Goal: Transaction & Acquisition: Purchase product/service

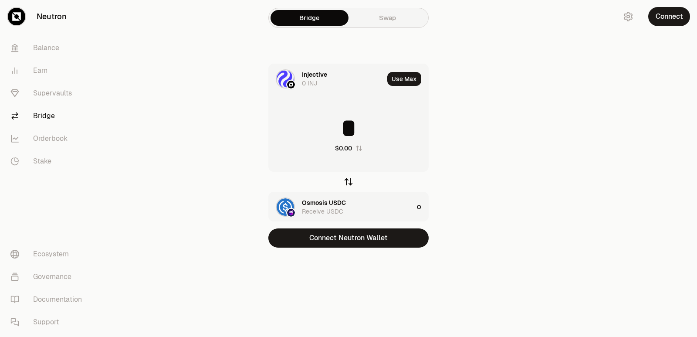
click at [348, 181] on icon "button" at bounding box center [349, 182] width 10 height 10
click at [348, 181] on icon "button" at bounding box center [348, 182] width 0 height 6
type input "*"
click at [349, 184] on icon "button" at bounding box center [349, 182] width 10 height 10
click at [349, 183] on icon "button" at bounding box center [349, 182] width 10 height 10
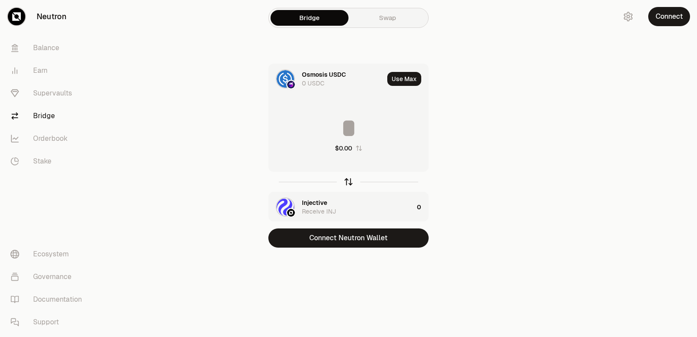
type input "*"
click at [397, 82] on button "Use Max" at bounding box center [404, 79] width 34 height 14
click at [327, 247] on div "Bridge Swap Injective 0 INJ Using Max * $0.00 Osmosis USDC Receive USDC 0 Conne…" at bounding box center [349, 141] width 314 height 282
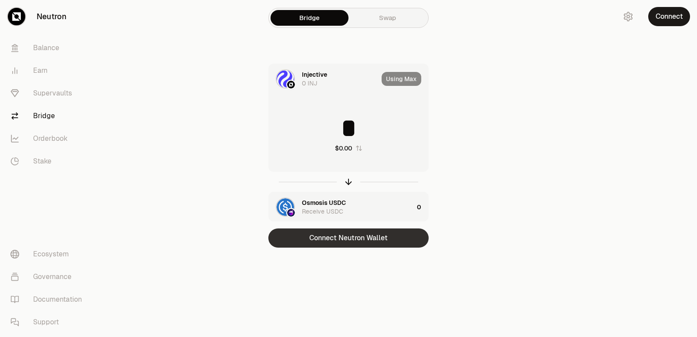
click at [328, 241] on button "Connect Neutron Wallet" at bounding box center [348, 237] width 160 height 19
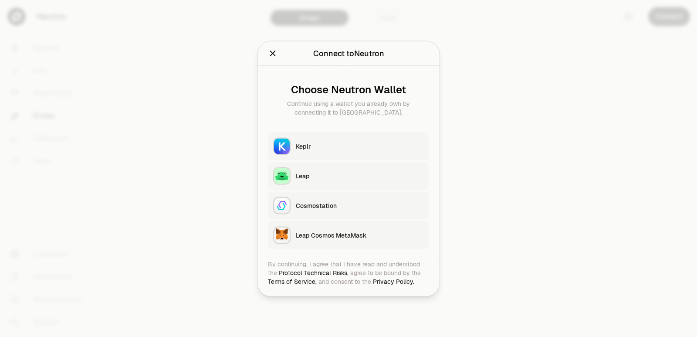
click at [321, 139] on button "Keplr" at bounding box center [348, 146] width 161 height 28
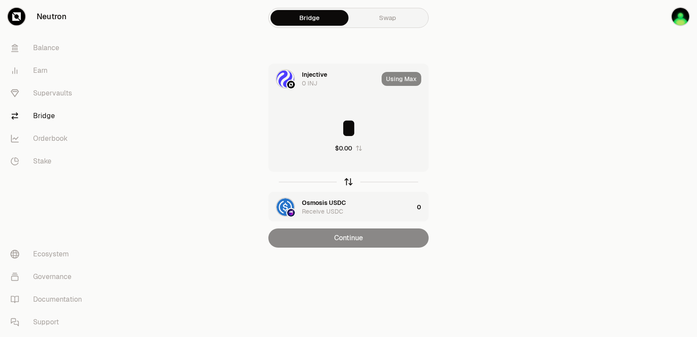
click at [348, 180] on icon "button" at bounding box center [349, 182] width 10 height 10
type input "*"
click at [348, 182] on icon "button" at bounding box center [349, 182] width 10 height 10
click at [319, 203] on div "Injective" at bounding box center [314, 202] width 25 height 9
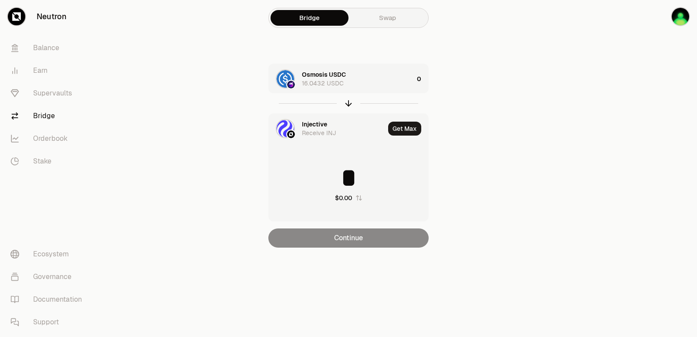
click at [310, 126] on div "Injective" at bounding box center [314, 124] width 25 height 9
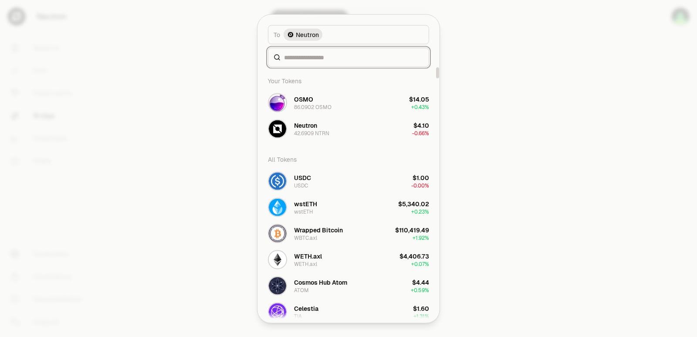
click at [310, 61] on input at bounding box center [353, 57] width 139 height 9
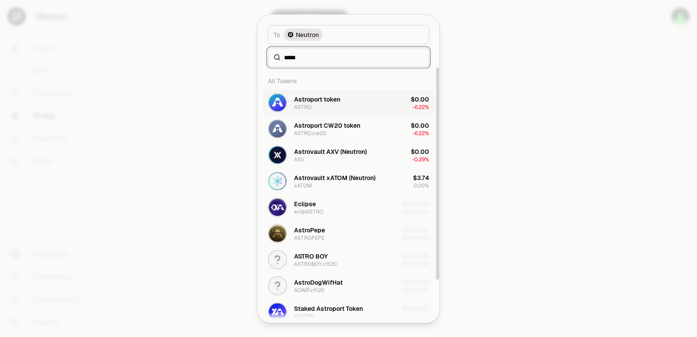
type input "*****"
click at [323, 108] on div "Astroport token ASTRO" at bounding box center [317, 103] width 46 height 16
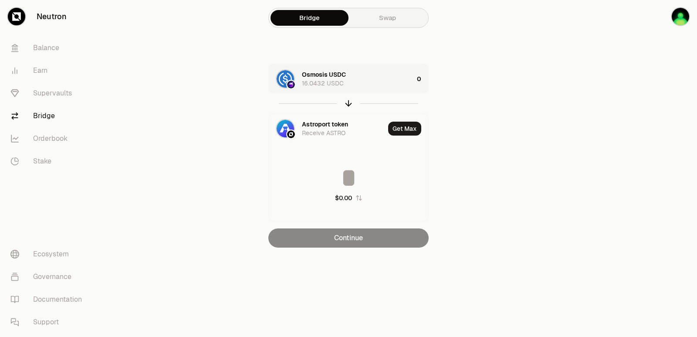
click at [368, 80] on div "Osmosis USDC 16.0432 USDC" at bounding box center [358, 78] width 112 height 17
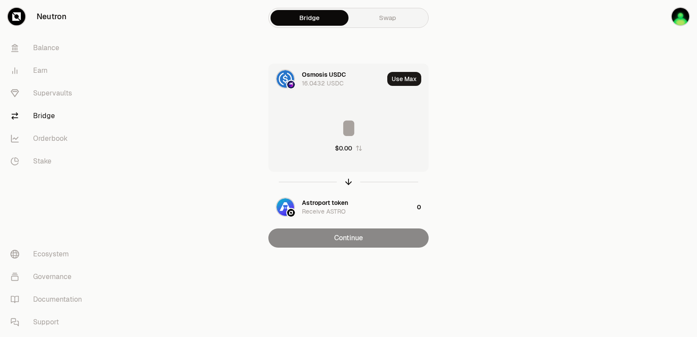
click at [351, 126] on input at bounding box center [348, 128] width 159 height 26
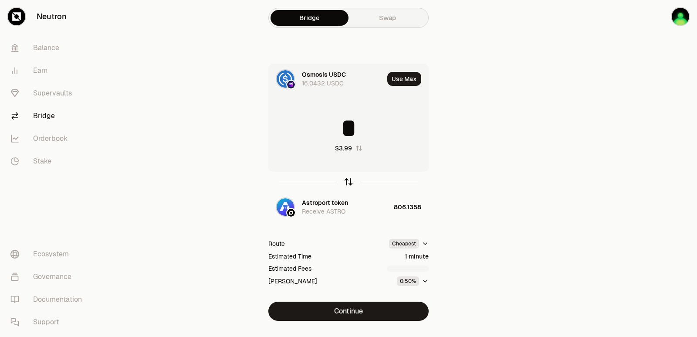
click at [346, 182] on icon "button" at bounding box center [349, 182] width 10 height 10
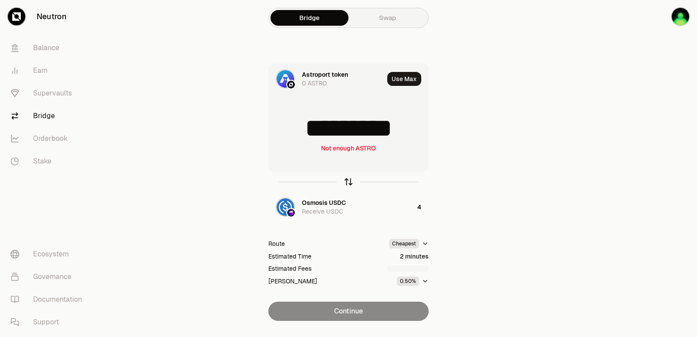
click at [346, 182] on icon "button" at bounding box center [349, 182] width 10 height 10
type input "*"
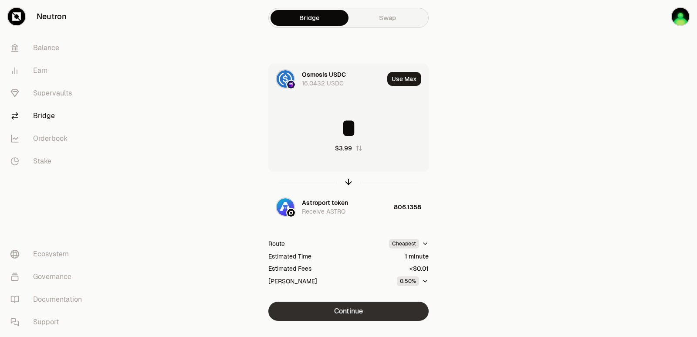
click at [341, 313] on button "Continue" at bounding box center [348, 310] width 160 height 19
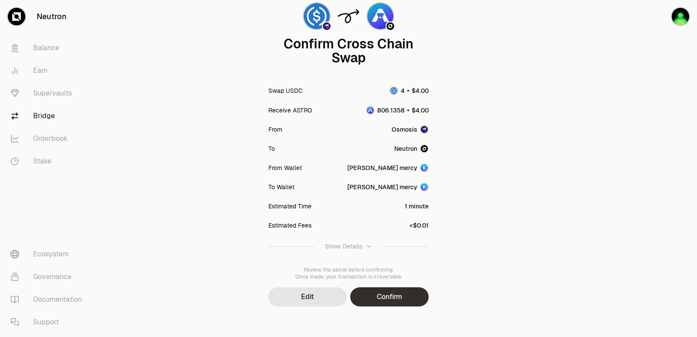
scroll to position [72, 0]
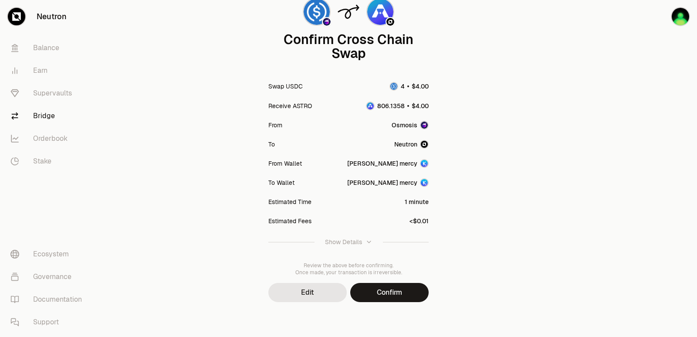
click at [365, 291] on button "Confirm" at bounding box center [389, 292] width 78 height 19
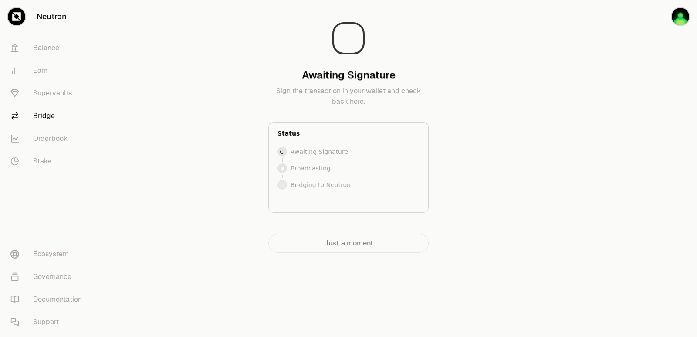
scroll to position [0, 0]
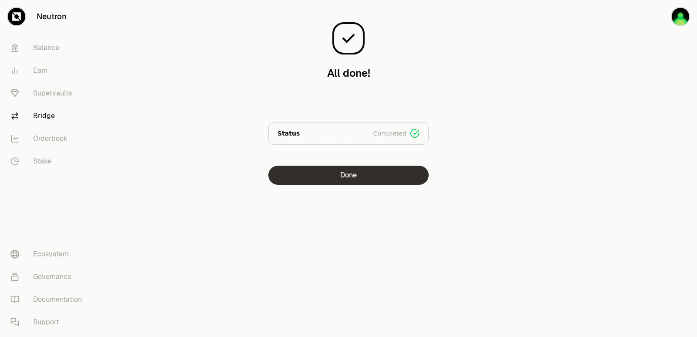
click at [329, 178] on button "Done" at bounding box center [348, 175] width 160 height 19
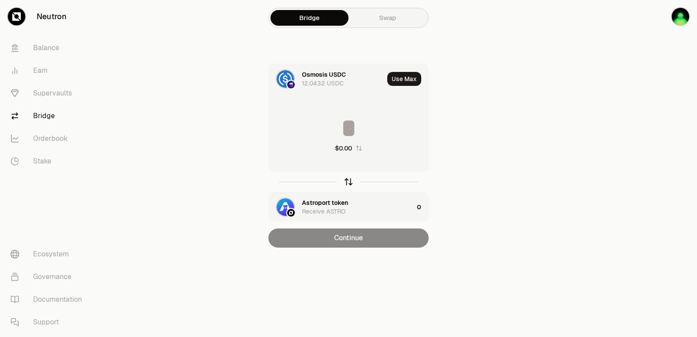
click at [346, 183] on icon "button" at bounding box center [349, 182] width 10 height 10
click at [404, 77] on button "Use Max" at bounding box center [404, 79] width 34 height 14
type input "**********"
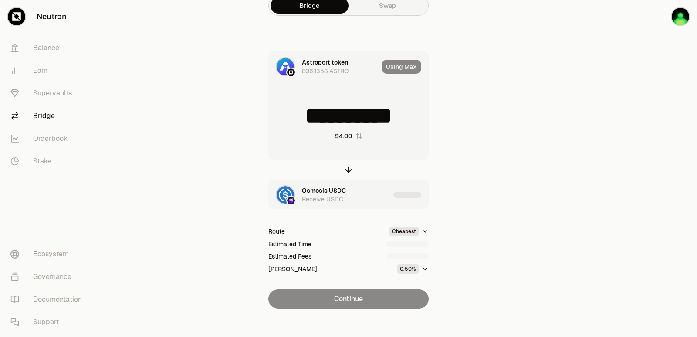
scroll to position [19, 0]
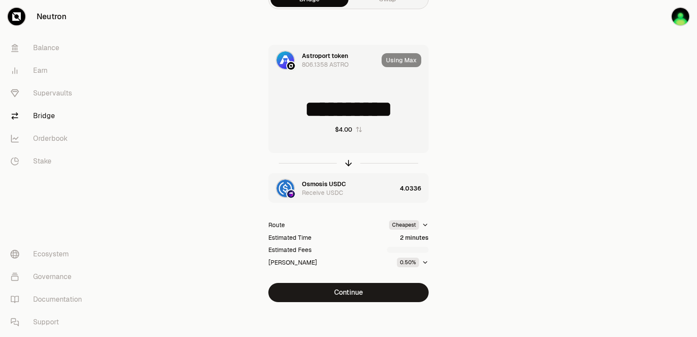
click at [355, 293] on button "Continue" at bounding box center [348, 292] width 160 height 19
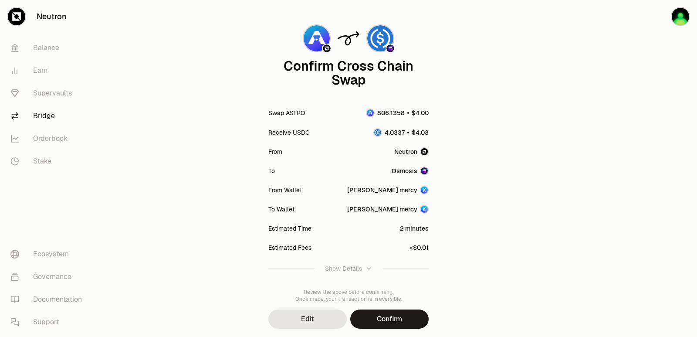
scroll to position [72, 0]
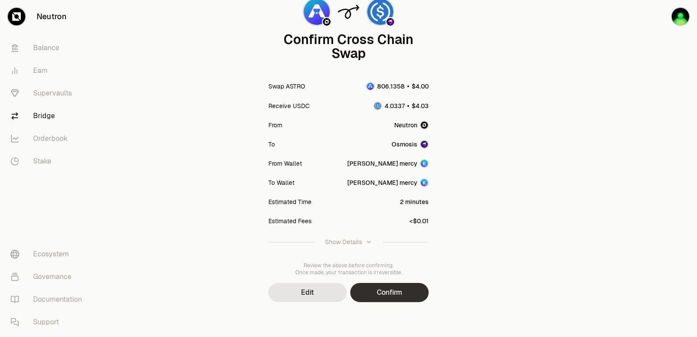
click at [368, 293] on button "Confirm" at bounding box center [389, 292] width 78 height 19
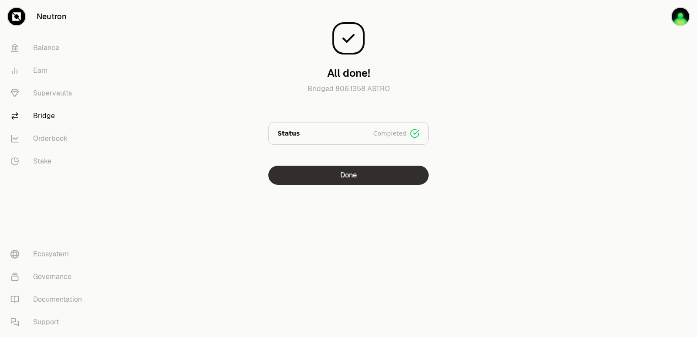
click at [344, 173] on button "Done" at bounding box center [348, 175] width 160 height 19
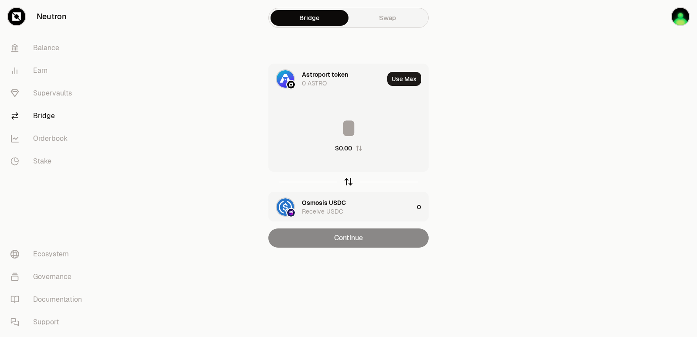
click at [350, 186] on icon "button" at bounding box center [349, 182] width 10 height 10
click at [399, 84] on button "Use Max" at bounding box center [404, 79] width 34 height 14
type input "*********"
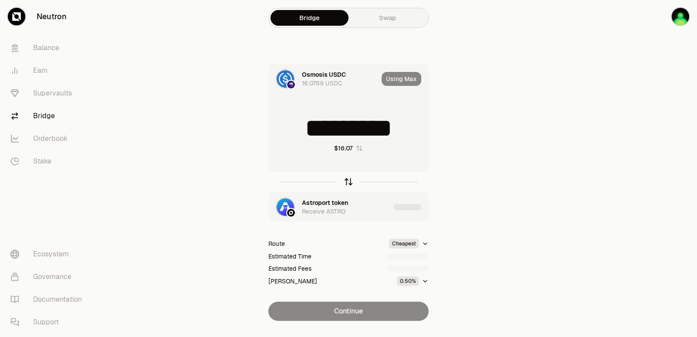
click at [348, 182] on icon "button" at bounding box center [349, 182] width 10 height 10
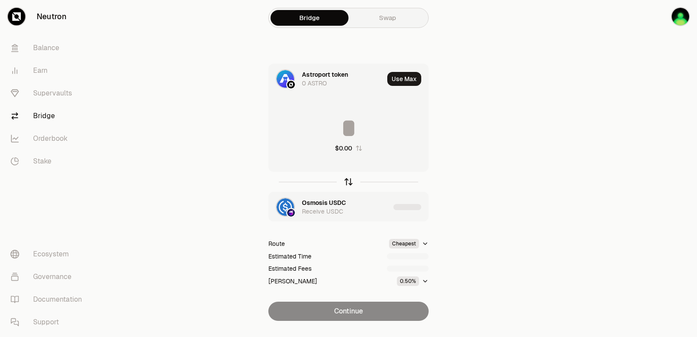
click at [348, 182] on icon "button" at bounding box center [349, 182] width 10 height 10
type input "*********"
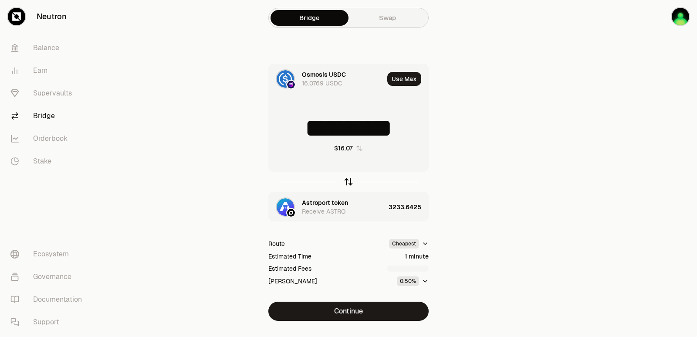
click at [348, 182] on icon "button" at bounding box center [349, 182] width 10 height 10
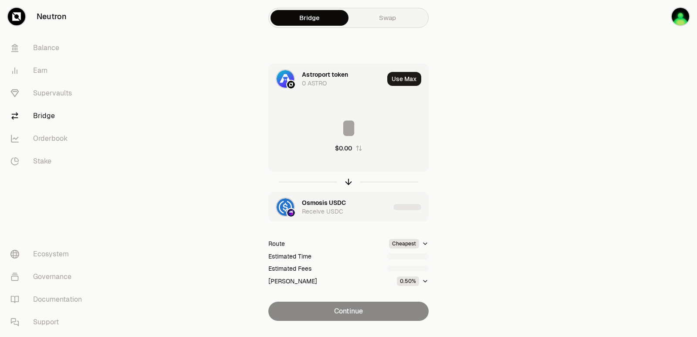
click at [334, 200] on div "Osmosis USDC" at bounding box center [324, 202] width 44 height 9
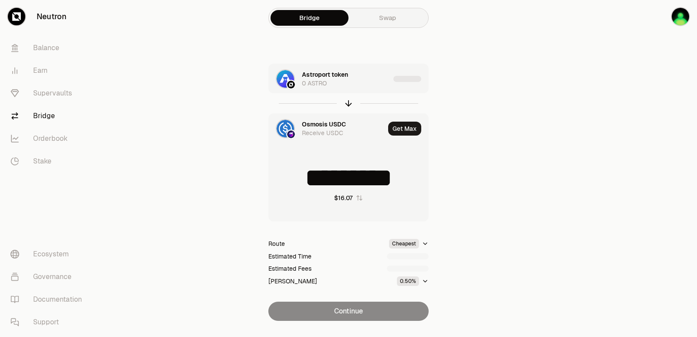
click at [543, 188] on main "Bridge Swap Astroport token 0 ASTRO Osmosis USDC Receive USDC Get Max *********…" at bounding box center [397, 177] width 599 height 355
click at [356, 82] on div "Astroport token 0 ASTRO" at bounding box center [346, 78] width 88 height 17
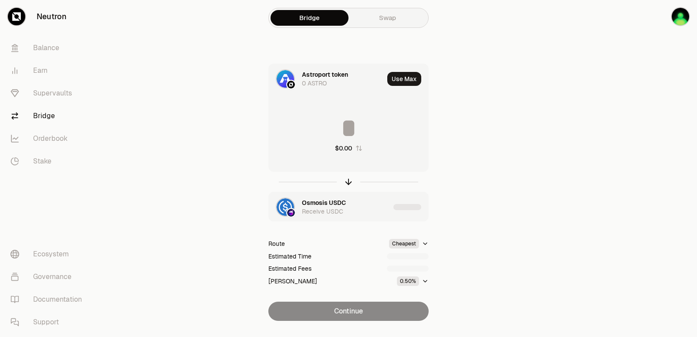
type input "**********"
click at [329, 80] on div "Astroport token 0 ASTRO" at bounding box center [343, 78] width 82 height 17
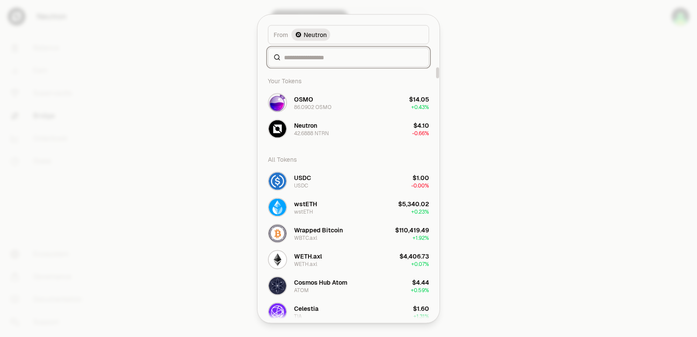
click at [322, 61] on input at bounding box center [353, 57] width 139 height 9
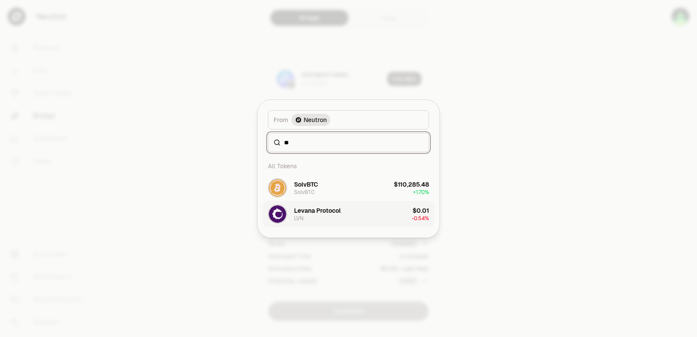
type input "**"
click at [328, 217] on div "Levana Protocol LVN" at bounding box center [317, 214] width 47 height 16
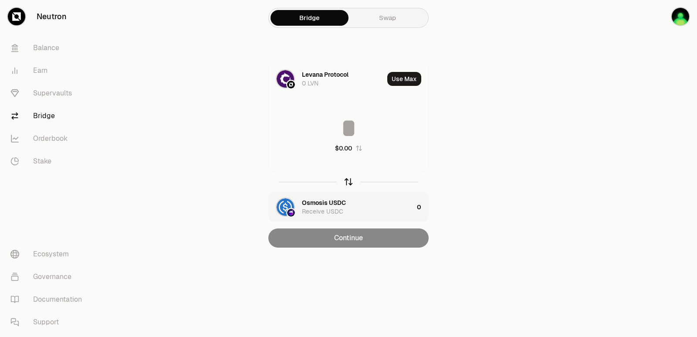
click at [345, 185] on icon "button" at bounding box center [349, 182] width 10 height 10
click at [344, 139] on input at bounding box center [348, 128] width 159 height 26
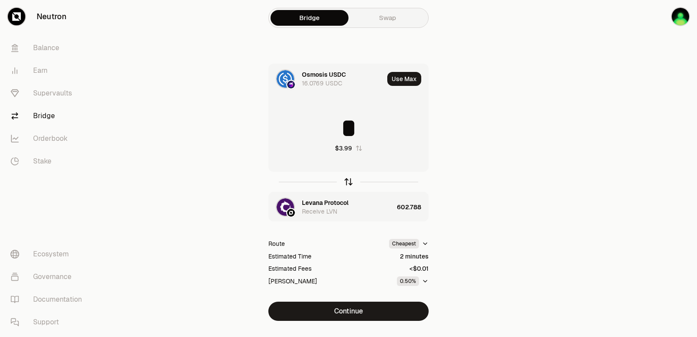
click at [349, 182] on icon "button" at bounding box center [349, 182] width 10 height 10
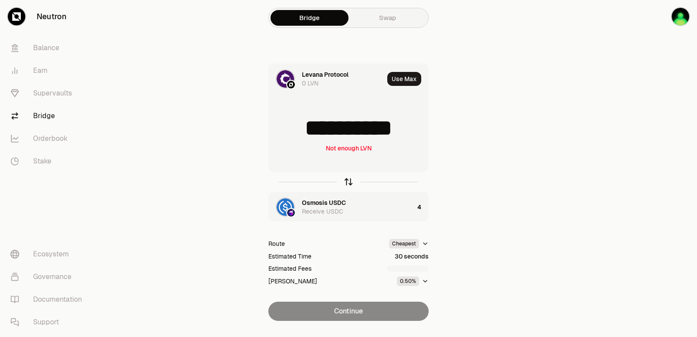
click at [348, 182] on icon "button" at bounding box center [348, 182] width 0 height 6
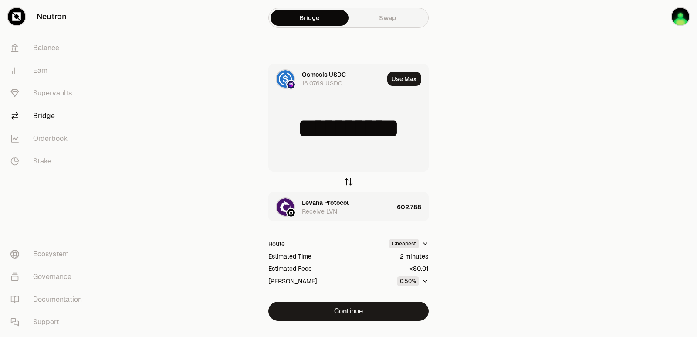
type input "*"
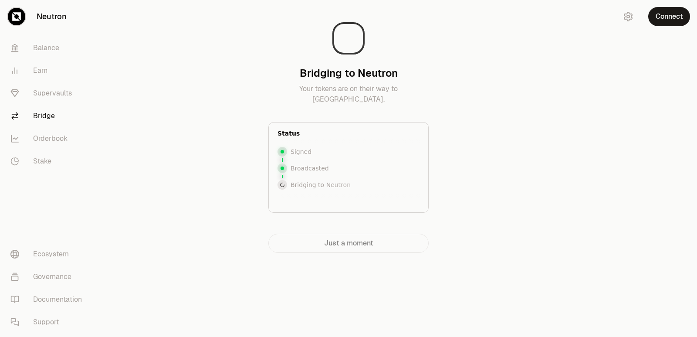
click at [601, 177] on div at bounding box center [648, 143] width 98 height 287
